Goal: Information Seeking & Learning: Learn about a topic

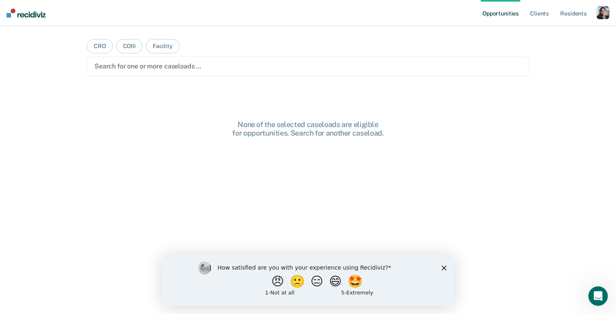
click at [605, 13] on div "button" at bounding box center [603, 12] width 13 height 13
click at [567, 30] on link "Profile" at bounding box center [570, 33] width 66 height 7
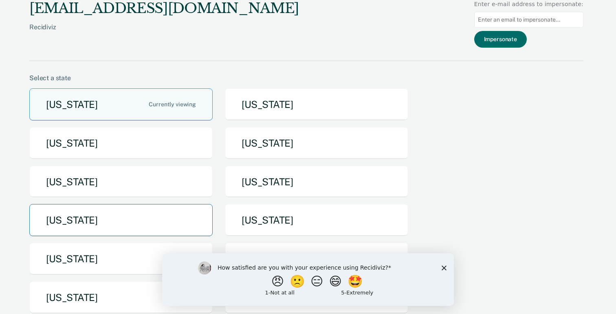
click at [153, 220] on button "[US_STATE]" at bounding box center [120, 220] width 183 height 32
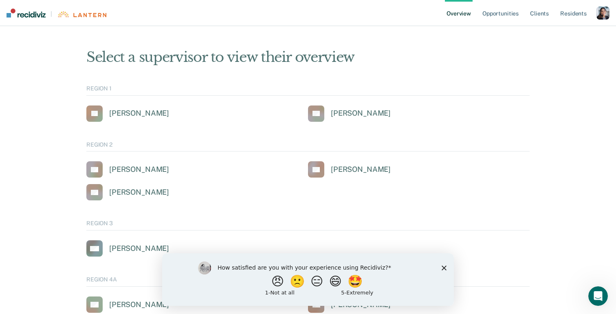
click at [599, 16] on div "button" at bounding box center [603, 13] width 13 height 13
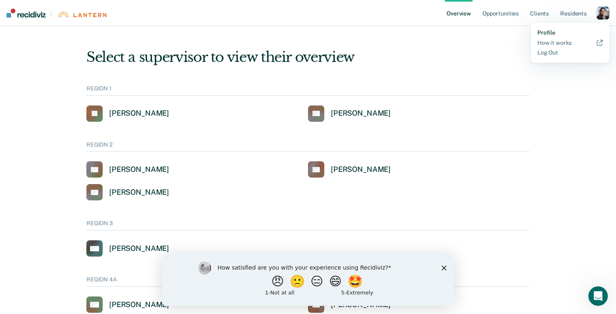
click at [551, 30] on link "Profile" at bounding box center [570, 32] width 66 height 7
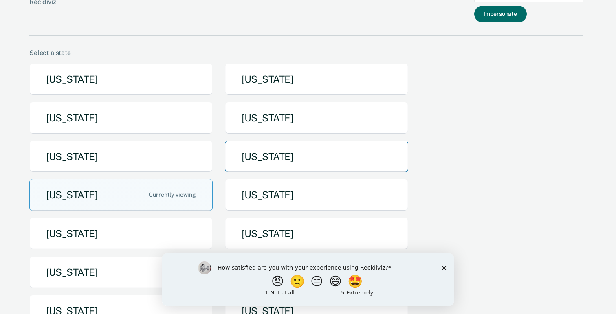
scroll to position [30, 0]
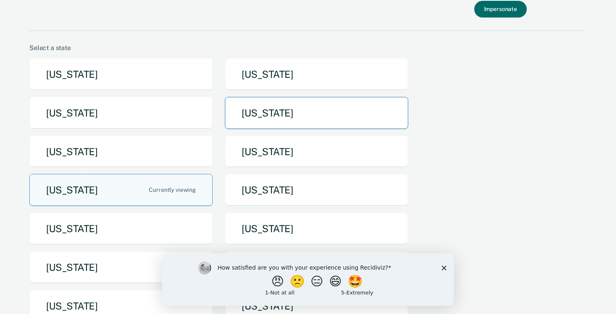
click at [286, 119] on button "[US_STATE]" at bounding box center [316, 113] width 183 height 32
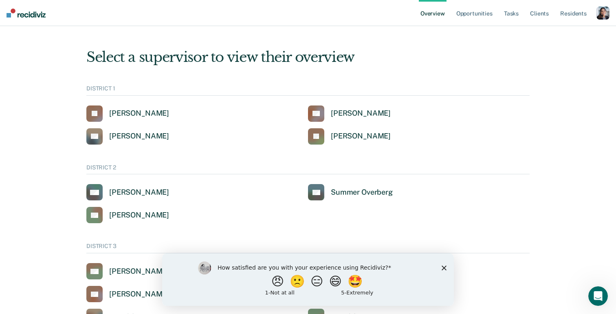
click at [602, 16] on div "button" at bounding box center [603, 13] width 13 height 13
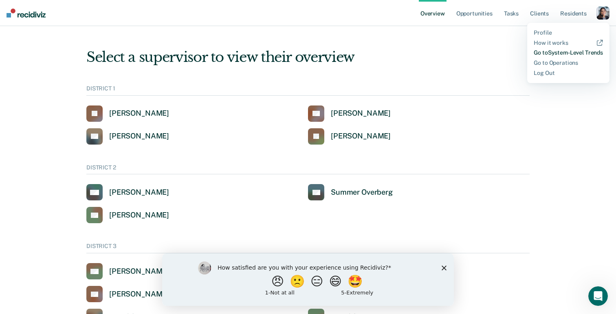
click at [553, 54] on link "Go to System-Level Trends" at bounding box center [568, 52] width 69 height 7
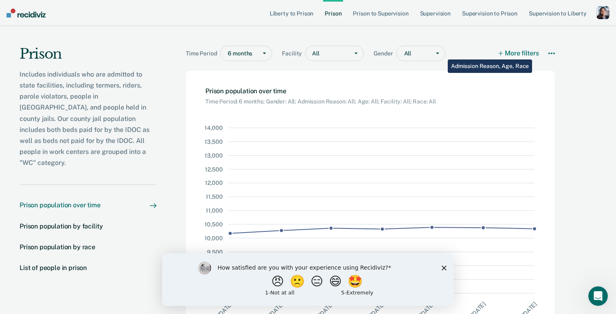
click at [519, 53] on button "More filters" at bounding box center [519, 53] width 40 height 15
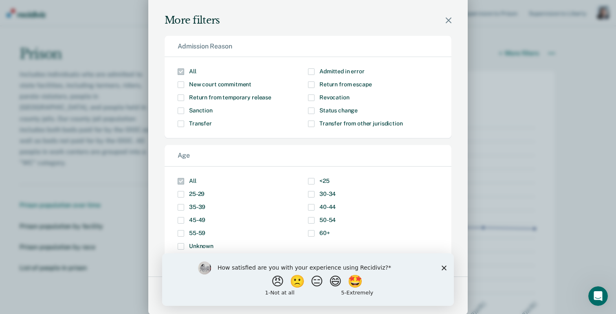
click at [447, 17] on div "More filters" at bounding box center [307, 10] width 319 height 31
click at [451, 21] on icon "Modal" at bounding box center [449, 21] width 6 height 6
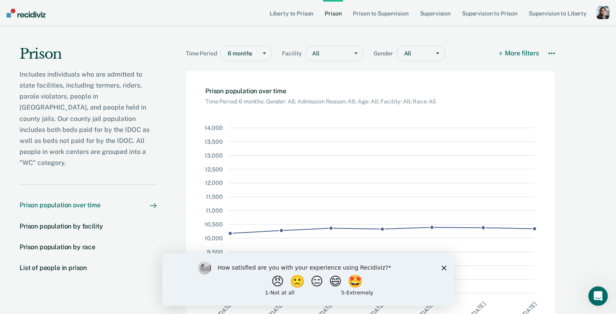
click at [443, 266] on polygon "Close survey" at bounding box center [444, 267] width 5 height 5
